Goal: Navigation & Orientation: Find specific page/section

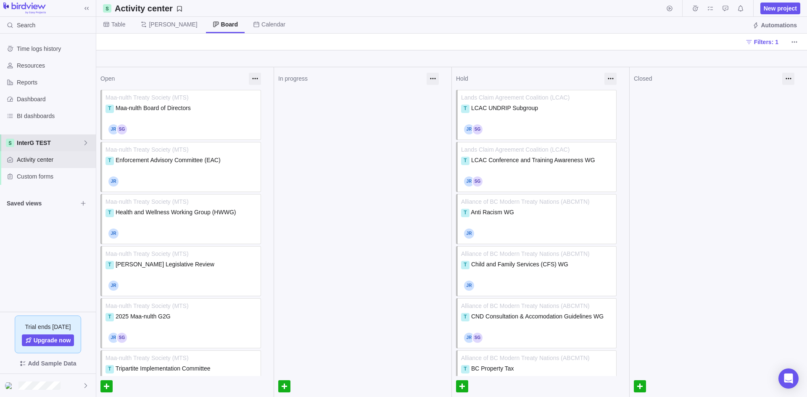
click at [61, 142] on span "InterG TEST" at bounding box center [50, 143] width 66 height 8
click at [58, 166] on span "InterG TEST" at bounding box center [47, 162] width 51 height 8
click at [55, 141] on span "InterG TEST" at bounding box center [50, 143] width 66 height 8
click at [113, 26] on body "Search Time logs history Resources Reports Dashboard BI dashboards InterG TEST …" at bounding box center [403, 198] width 807 height 397
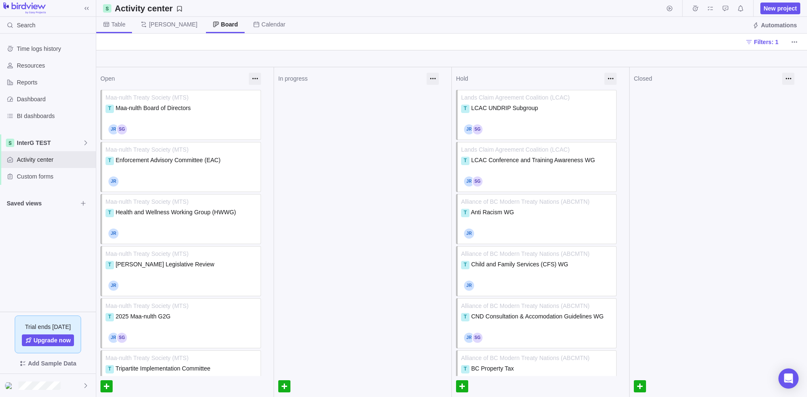
click at [114, 31] on span "Table" at bounding box center [114, 25] width 36 height 16
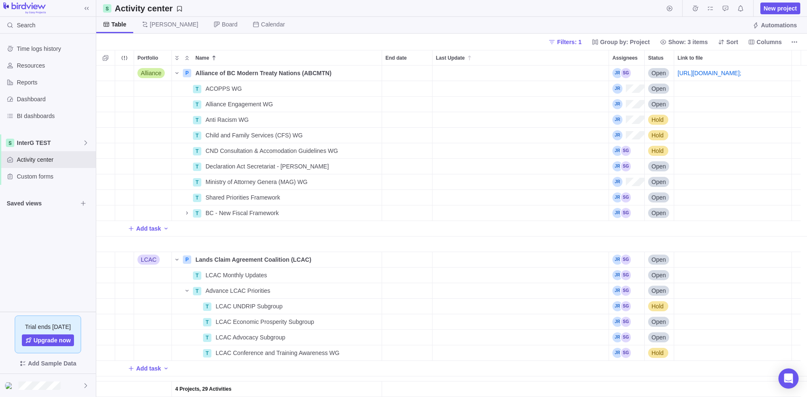
scroll to position [325, 704]
click at [62, 142] on span "InterG TEST" at bounding box center [50, 143] width 66 height 8
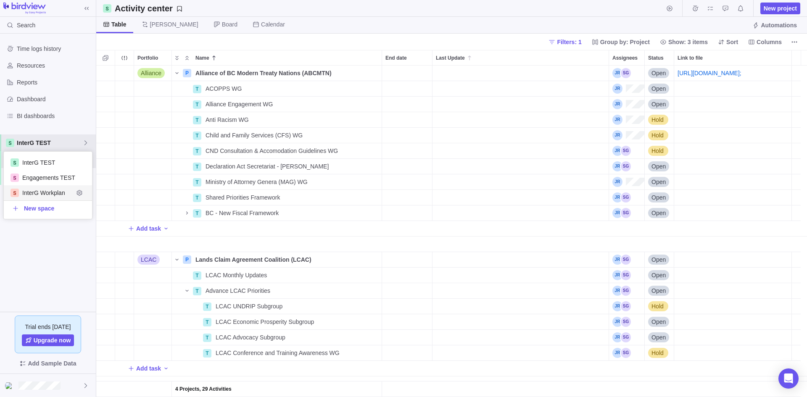
click at [49, 263] on div "Time logs history Resources Reports Dashboard BI dashboards InterG TEST Activit…" at bounding box center [48, 173] width 96 height 278
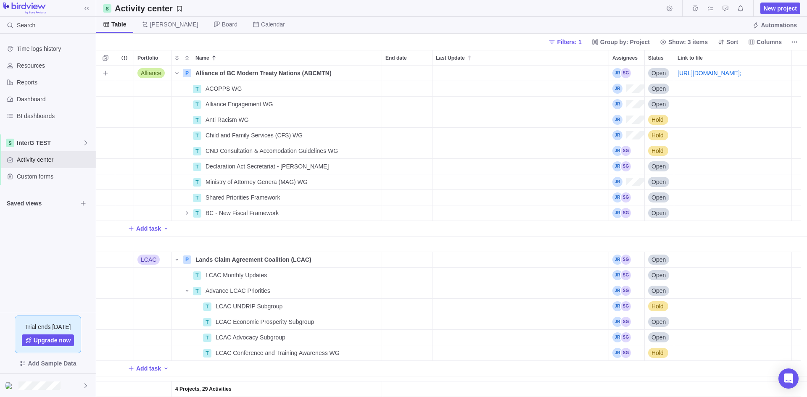
click at [166, 73] on div "Alliance" at bounding box center [152, 73] width 37 height 15
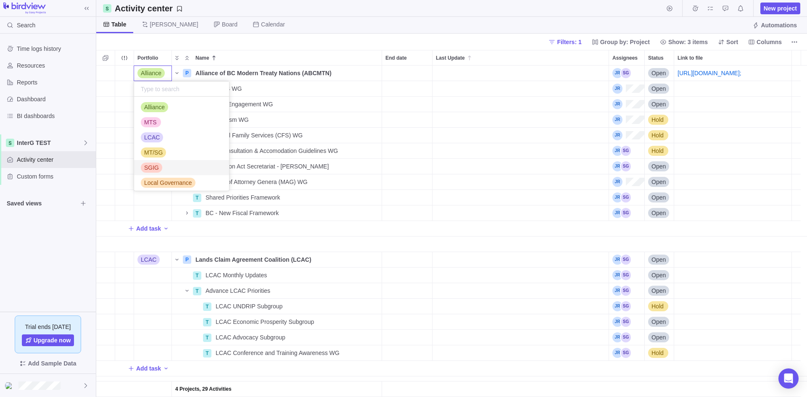
scroll to position [0, 0]
click at [192, 36] on body "Search Time logs history Resources Reports Dashboard BI dashboards InterG TEST …" at bounding box center [403, 198] width 807 height 397
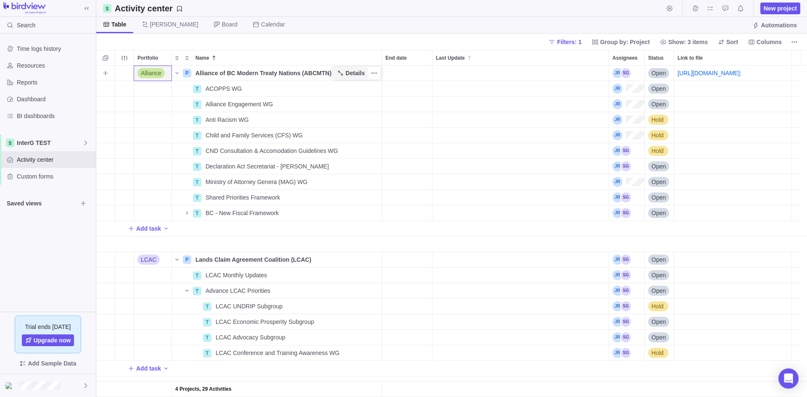
click at [358, 76] on span "Details" at bounding box center [355, 73] width 19 height 8
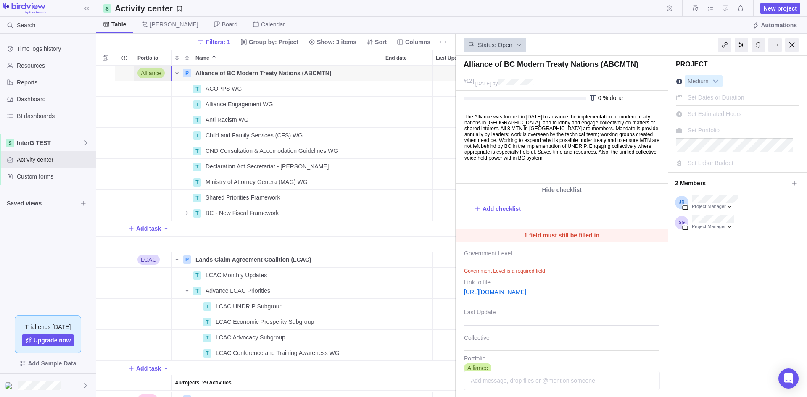
click at [511, 126] on body "The Alliance was formed in [DATE] to advance the implementation of modern treat…" at bounding box center [561, 133] width 210 height 55
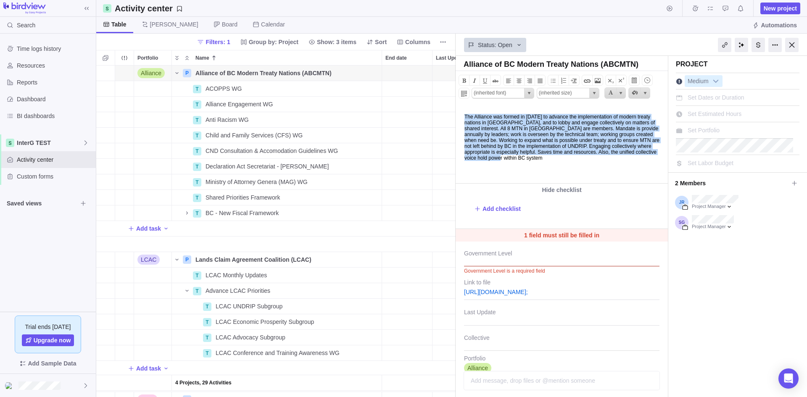
click at [511, 126] on body "The Alliance was formed in [DATE] to advance the implementation of modern treat…" at bounding box center [561, 133] width 210 height 55
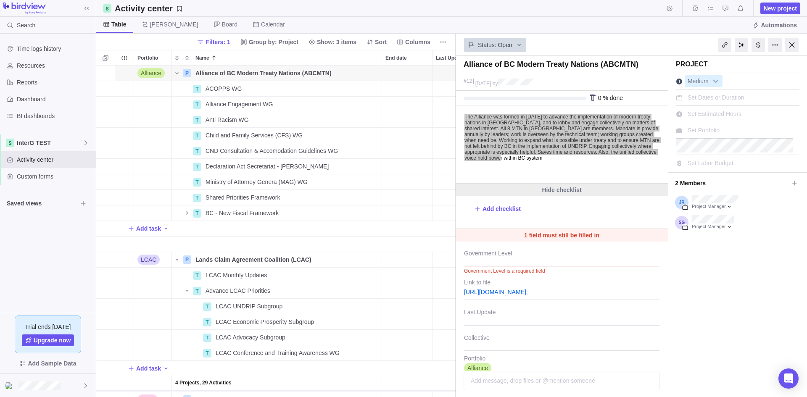
click at [559, 190] on div "Hide checklist" at bounding box center [562, 190] width 212 height 13
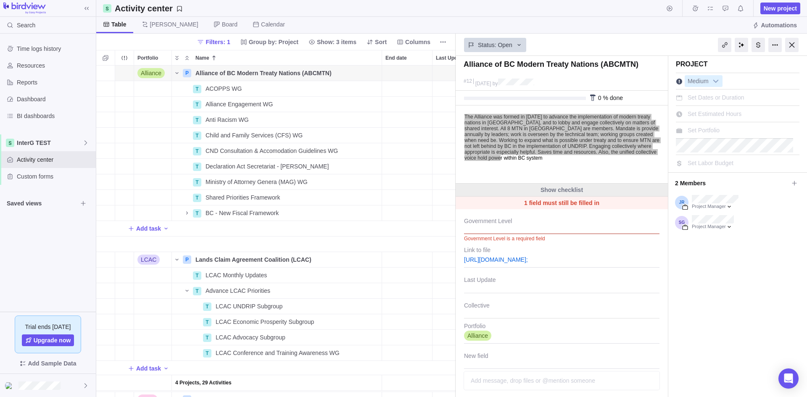
click at [574, 190] on div "Show checklist" at bounding box center [562, 190] width 212 height 13
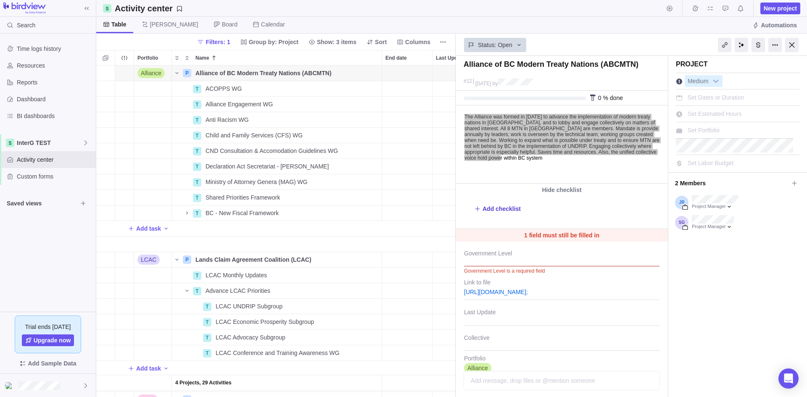
click at [503, 209] on span "Add checklist" at bounding box center [502, 209] width 38 height 8
type textarea "x"
click at [543, 268] on div "Government Level Government Level is a required field" at bounding box center [561, 259] width 195 height 34
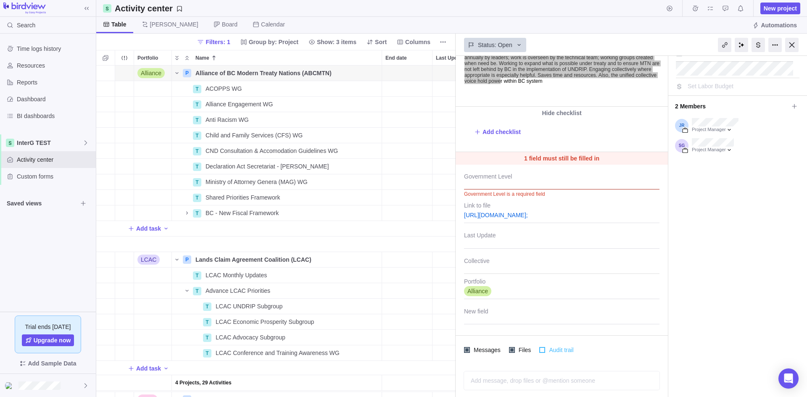
click at [540, 353] on div at bounding box center [542, 350] width 6 height 6
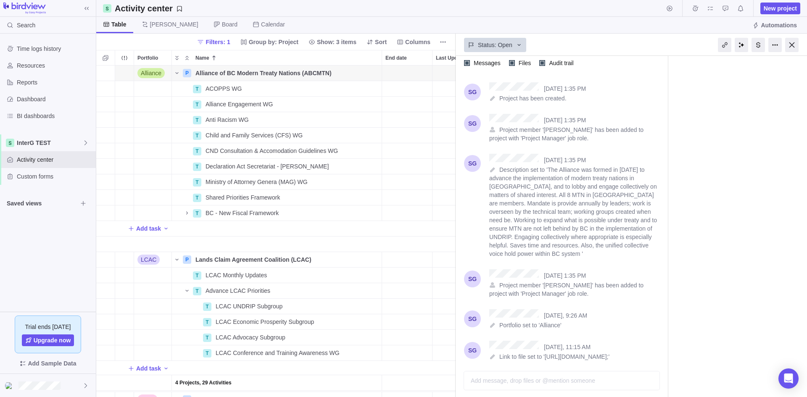
scroll to position [365, 0]
click at [539, 62] on div at bounding box center [542, 62] width 6 height 6
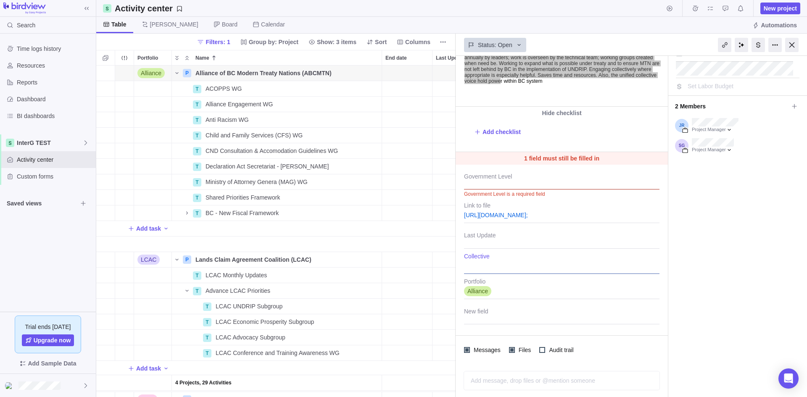
click at [496, 264] on div at bounding box center [561, 263] width 195 height 21
click at [683, 47] on body "Search Time logs history Resources Reports Dashboard BI dashboards InterG TEST …" at bounding box center [403, 198] width 807 height 397
click at [795, 45] on div at bounding box center [791, 45] width 13 height 14
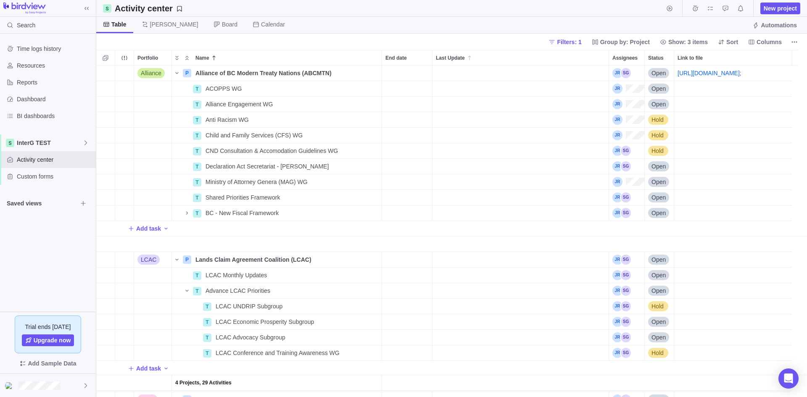
scroll to position [325, 704]
click at [351, 86] on span "Details" at bounding box center [355, 88] width 19 height 8
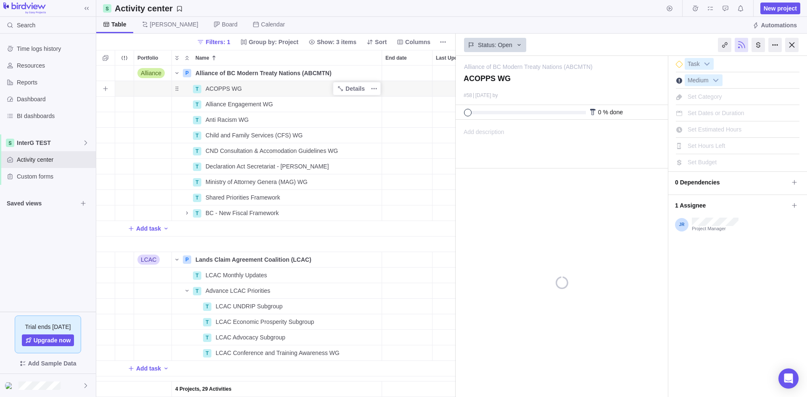
scroll to position [325, 353]
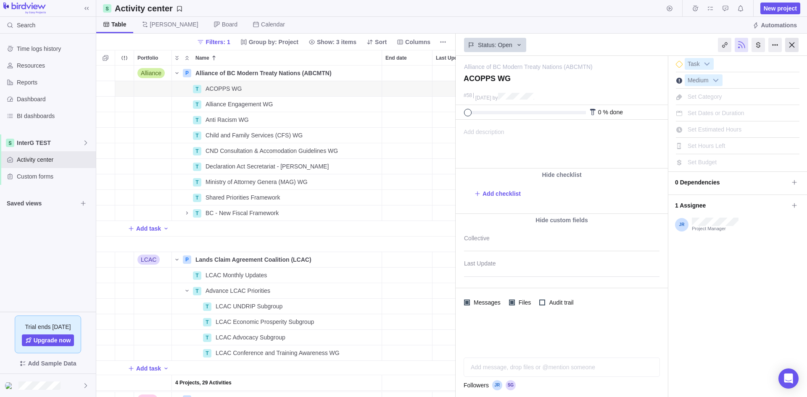
click at [794, 43] on div at bounding box center [791, 45] width 13 height 14
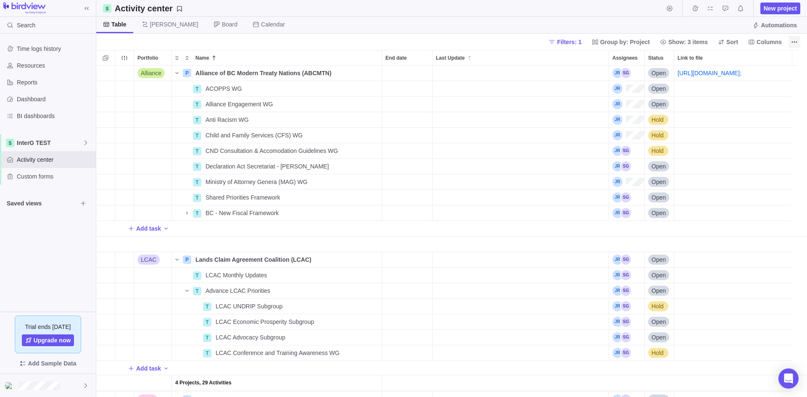
scroll to position [325, 704]
click at [64, 150] on div "InterG TEST" at bounding box center [48, 143] width 96 height 17
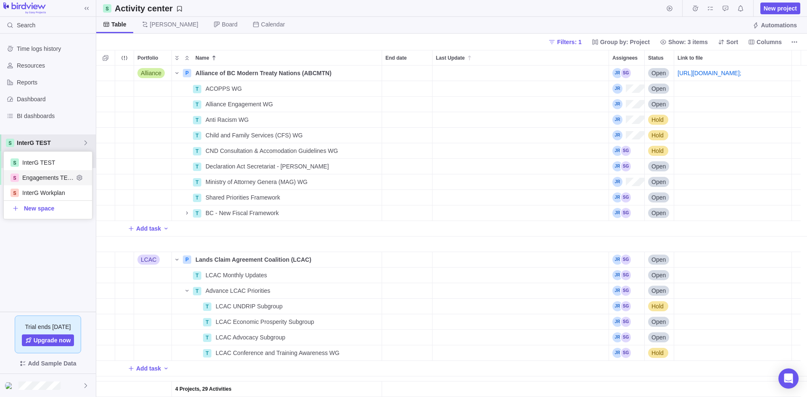
click at [53, 177] on span "Engagements TEST" at bounding box center [47, 178] width 51 height 8
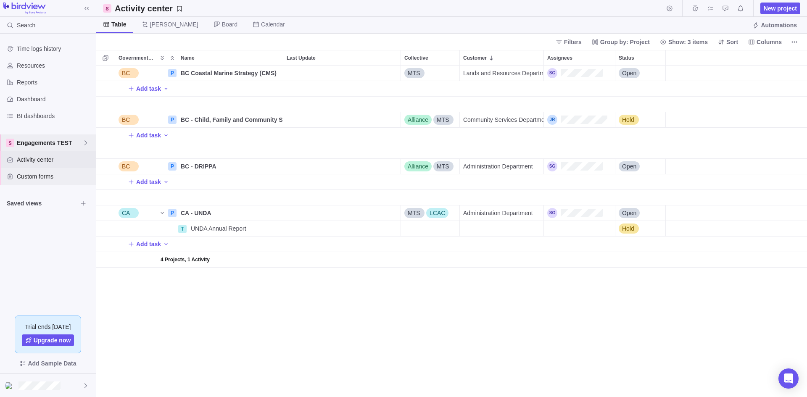
scroll to position [325, 704]
click at [132, 72] on div "BC" at bounding box center [129, 73] width 20 height 10
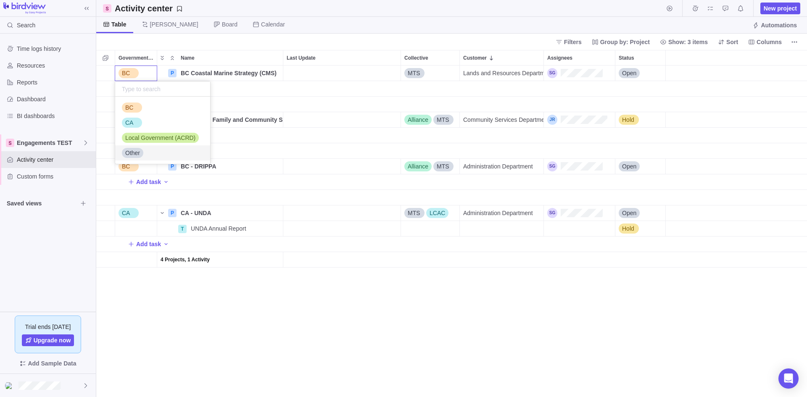
click at [161, 340] on div "Government Level Name Last Update Collective Customer Assignees Status BC P BC …" at bounding box center [451, 223] width 711 height 347
click at [146, 87] on span "Add task" at bounding box center [148, 88] width 25 height 8
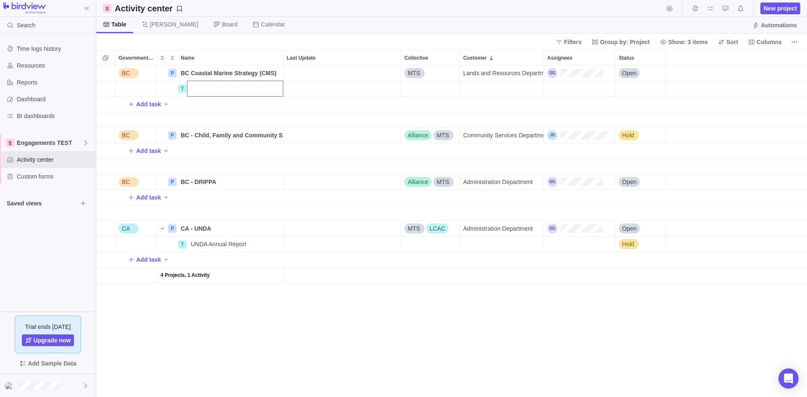
click at [34, 143] on body "Search Time logs history Resources Reports Dashboard BI dashboards Engagements …" at bounding box center [403, 198] width 807 height 397
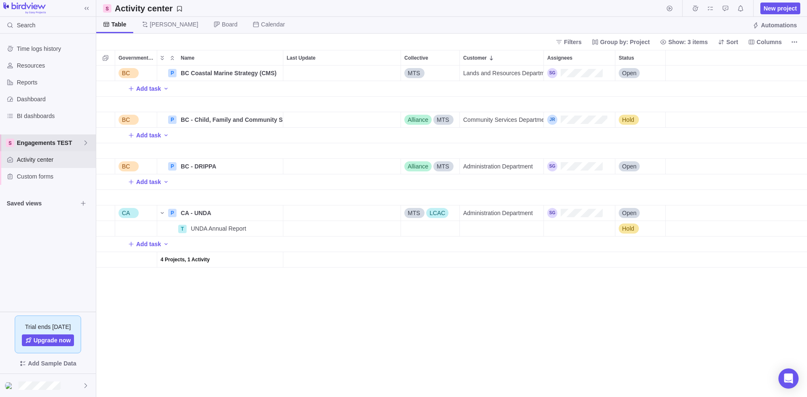
click at [35, 143] on span "Engagements TEST" at bounding box center [50, 143] width 66 height 8
click at [710, 10] on body "Search Time logs history Resources Reports Dashboard BI dashboards Engagements …" at bounding box center [403, 198] width 807 height 397
click at [714, 13] on span "My assignments" at bounding box center [710, 9] width 12 height 12
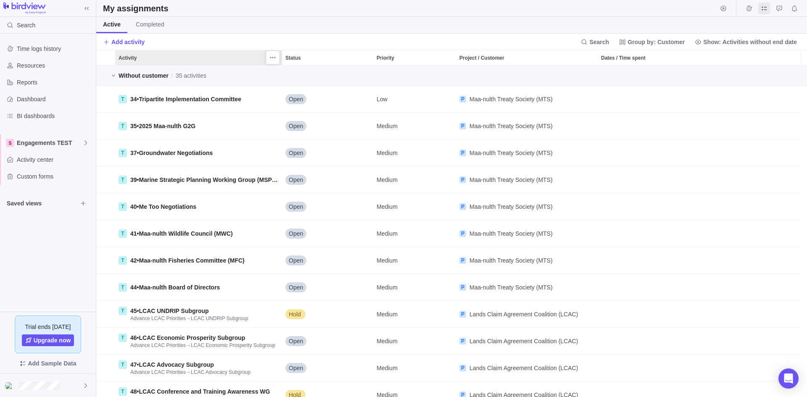
scroll to position [325, 704]
click at [49, 140] on span "Engagements TEST" at bounding box center [50, 143] width 66 height 8
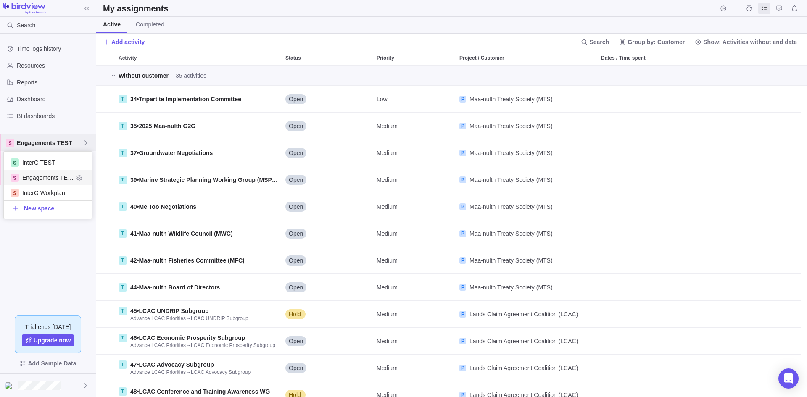
scroll to position [61, 82]
click at [38, 162] on span "InterG TEST" at bounding box center [47, 162] width 51 height 8
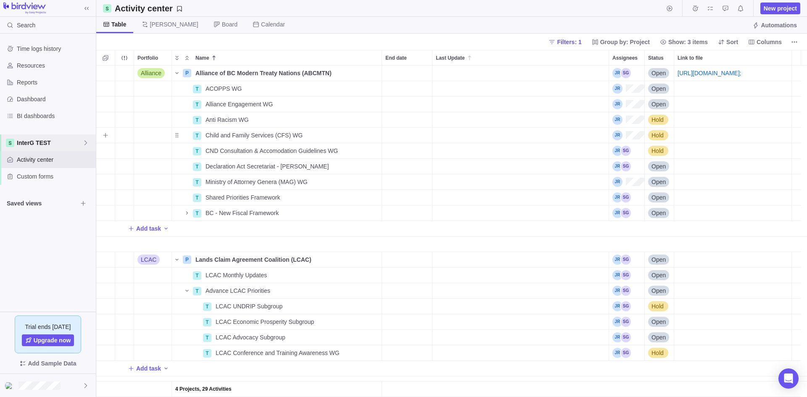
scroll to position [325, 704]
click at [723, 10] on icon "Approval requests" at bounding box center [725, 8] width 7 height 7
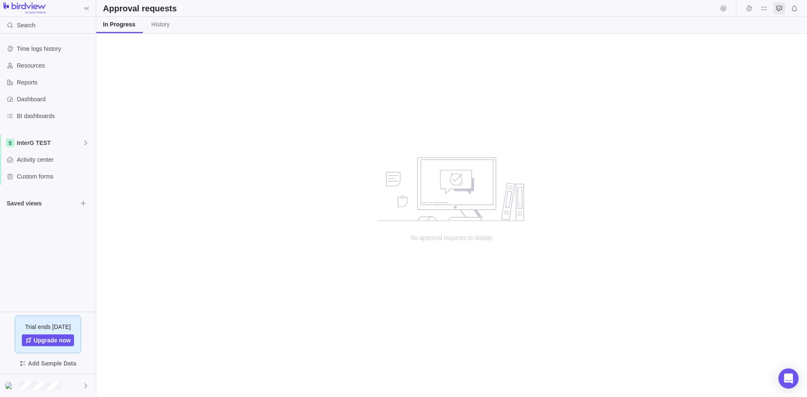
scroll to position [357, 704]
click at [41, 140] on span "InterG TEST" at bounding box center [50, 143] width 66 height 8
click at [54, 189] on span "InterG Workplan" at bounding box center [47, 193] width 51 height 8
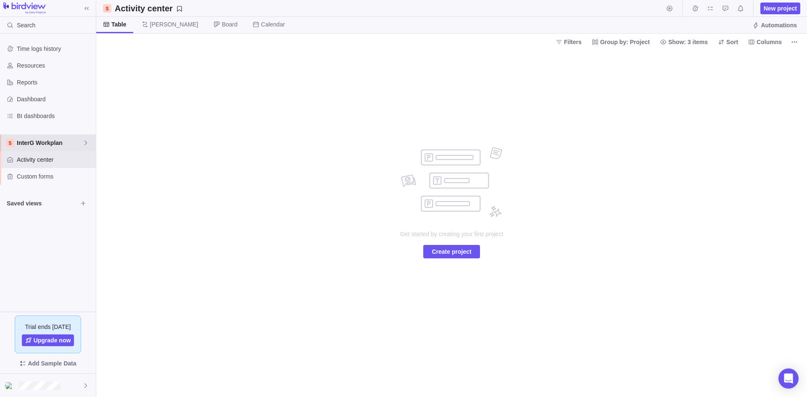
click at [50, 144] on span "InterG Workplan" at bounding box center [50, 143] width 66 height 8
click at [47, 173] on div "Engagements TEST" at bounding box center [48, 177] width 88 height 15
click at [46, 137] on div "Engagements TEST" at bounding box center [48, 143] width 96 height 17
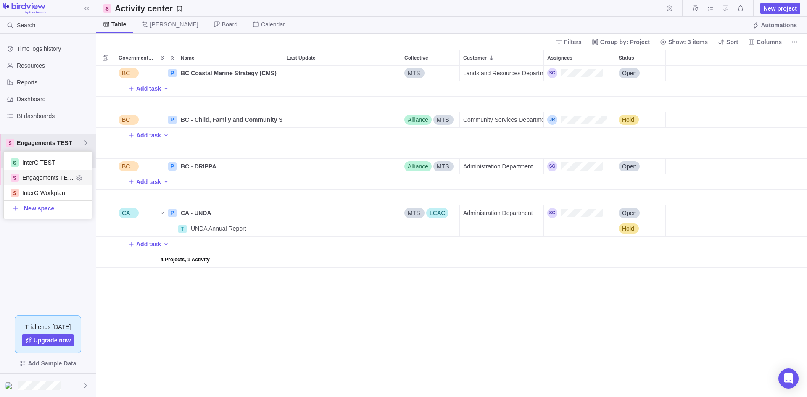
scroll to position [325, 704]
click at [45, 160] on span "InterG TEST" at bounding box center [47, 162] width 51 height 8
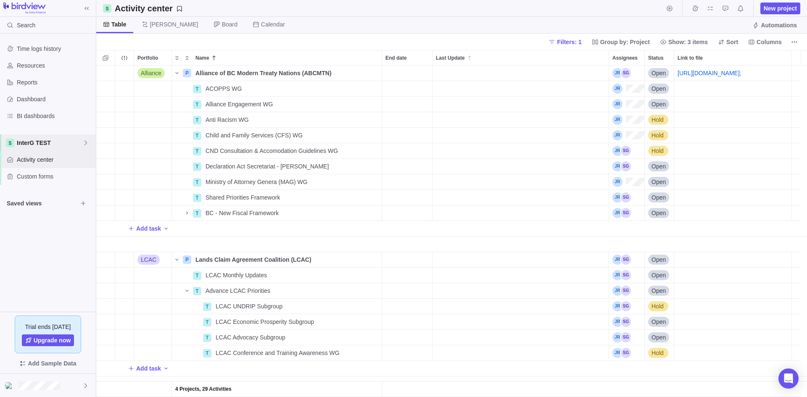
scroll to position [325, 704]
click at [578, 42] on span "Filters: 1" at bounding box center [569, 42] width 24 height 8
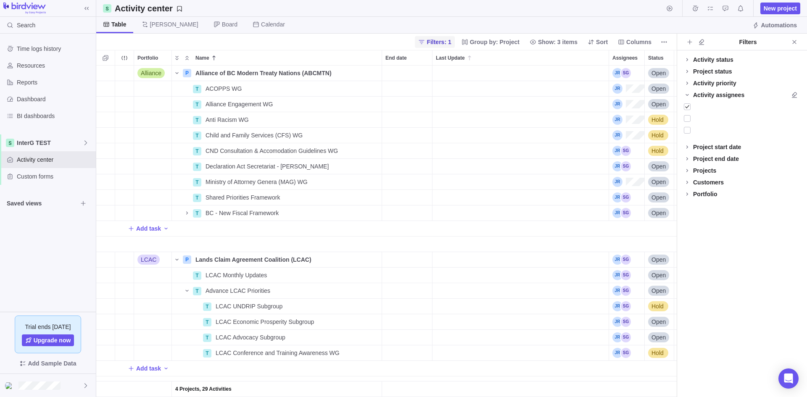
scroll to position [325, 574]
click at [688, 106] on div at bounding box center [687, 107] width 7 height 12
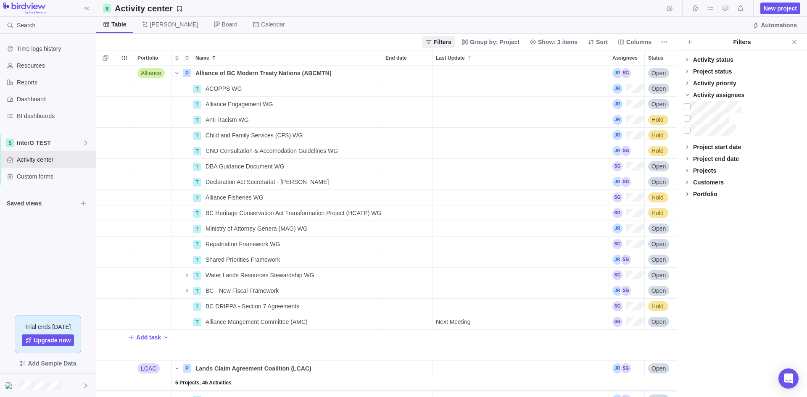
click at [686, 192] on icon at bounding box center [687, 194] width 7 height 7
click at [688, 217] on div at bounding box center [687, 218] width 7 height 12
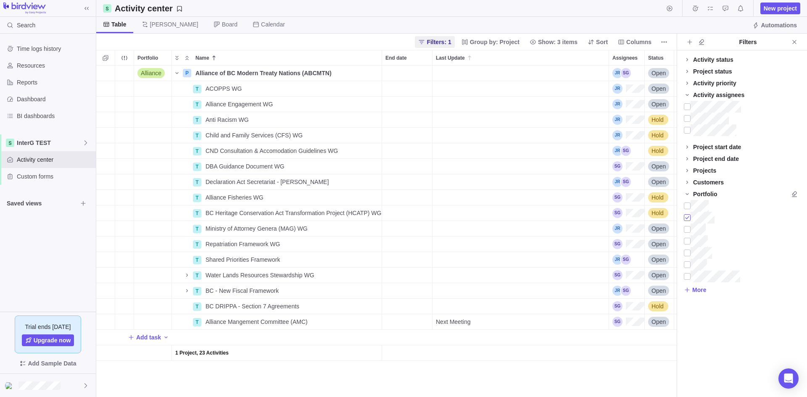
click at [688, 218] on div at bounding box center [687, 218] width 7 height 12
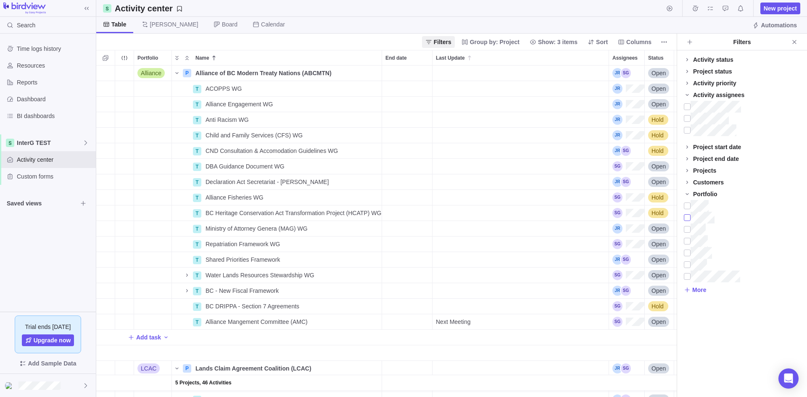
scroll to position [7, 7]
click at [794, 41] on icon "Close" at bounding box center [794, 42] width 4 height 4
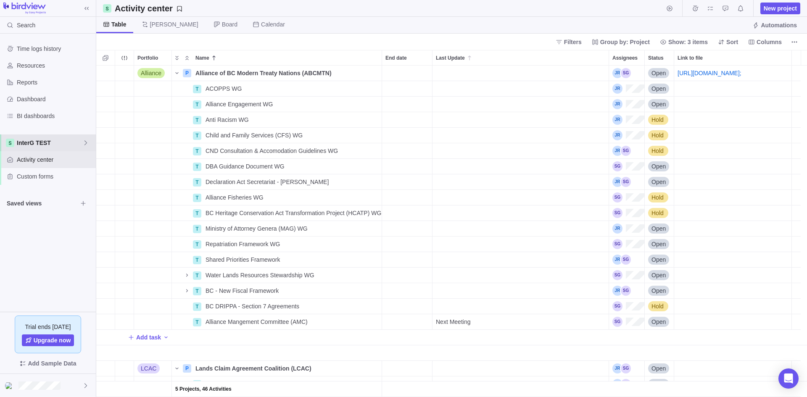
click at [47, 147] on span "InterG TEST" at bounding box center [50, 143] width 66 height 8
click at [767, 44] on body "Search Time logs history Resources Reports Dashboard BI dashboards InterG TEST …" at bounding box center [403, 198] width 807 height 397
click at [767, 44] on span "Columns" at bounding box center [769, 42] width 25 height 8
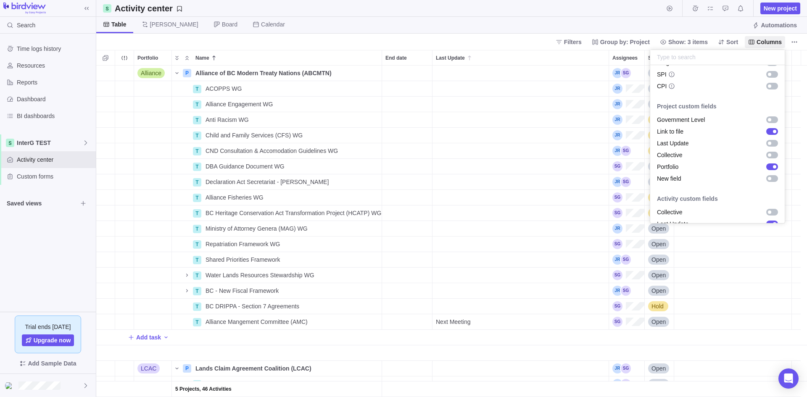
scroll to position [615, 0]
click at [768, 200] on div "grid" at bounding box center [769, 201] width 3 height 3
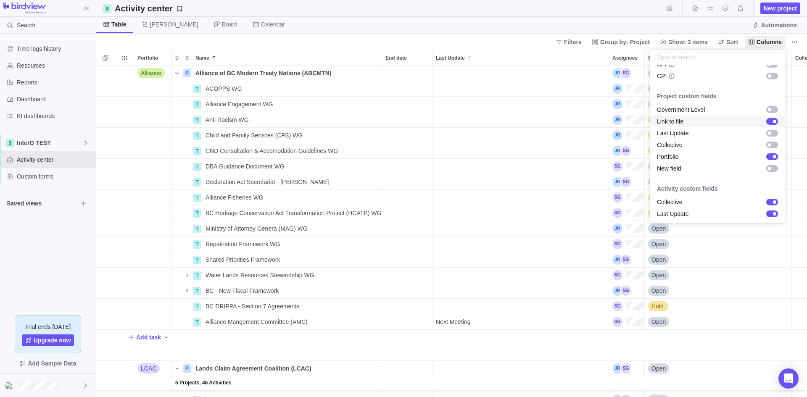
click at [601, 21] on body "Search Time logs history Resources Reports Dashboard BI dashboards InterG TEST …" at bounding box center [403, 198] width 807 height 397
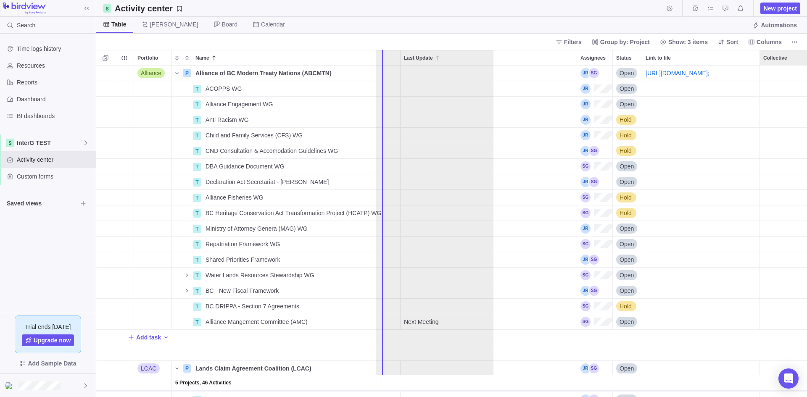
scroll to position [0, 0]
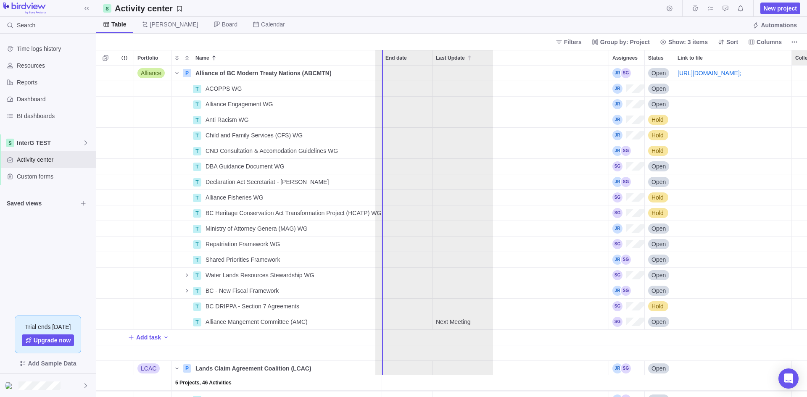
drag, startPoint x: 725, startPoint y: 58, endPoint x: 416, endPoint y: 89, distance: 311.3
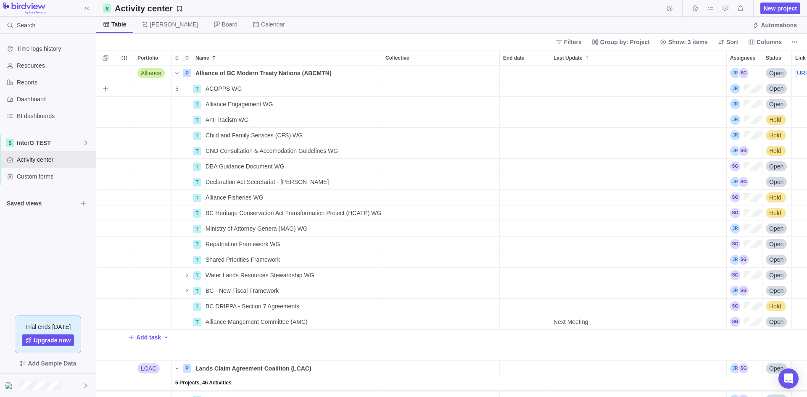
click at [417, 74] on div "Collective" at bounding box center [441, 74] width 118 height 16
click at [465, 76] on div "Collective" at bounding box center [441, 74] width 118 height 16
click at [426, 94] on div "Collective" at bounding box center [440, 88] width 117 height 15
click at [399, 153] on span "SGIG" at bounding box center [400, 153] width 15 height 8
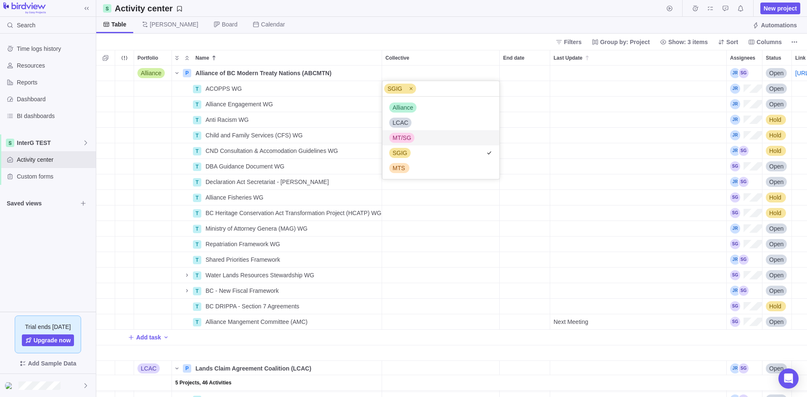
click at [399, 134] on span "MT/SG" at bounding box center [402, 138] width 18 height 8
click at [405, 106] on span "Alliance" at bounding box center [403, 107] width 21 height 8
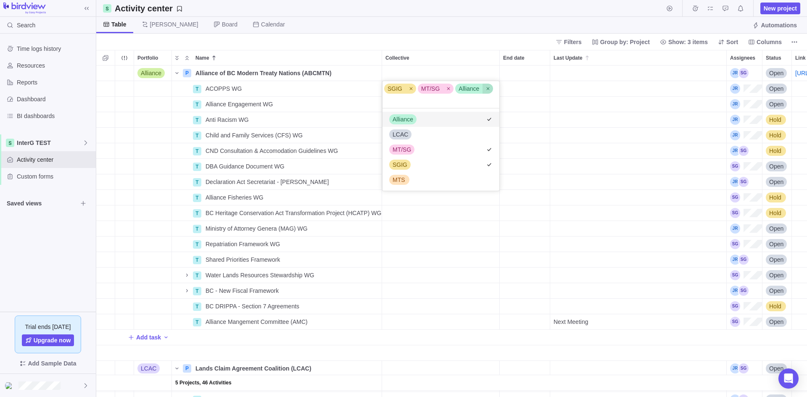
click at [486, 85] on div at bounding box center [488, 89] width 11 height 10
click at [449, 90] on div at bounding box center [448, 89] width 11 height 10
click at [413, 91] on div at bounding box center [411, 89] width 11 height 10
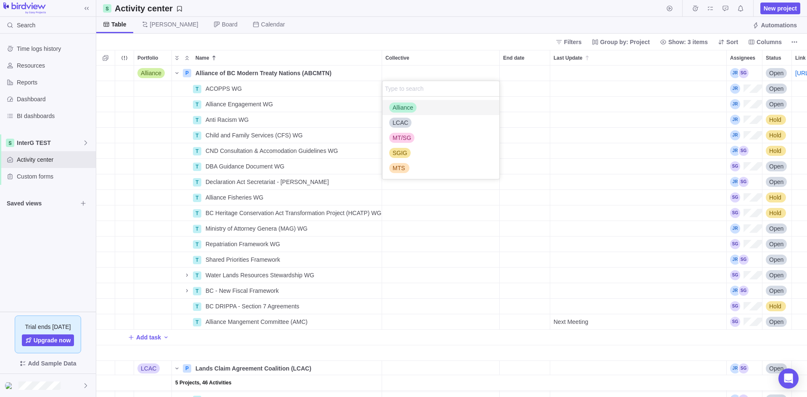
click at [417, 40] on body "Search Time logs history Resources Reports Dashboard BI dashboards InterG TEST …" at bounding box center [403, 198] width 807 height 397
